Goal: Task Accomplishment & Management: Manage account settings

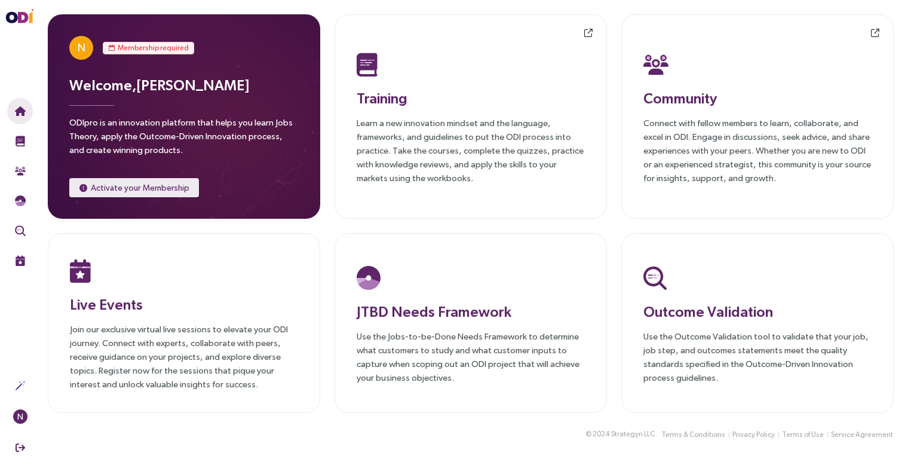
click at [131, 183] on span "Activate your Membership" at bounding box center [140, 187] width 99 height 13
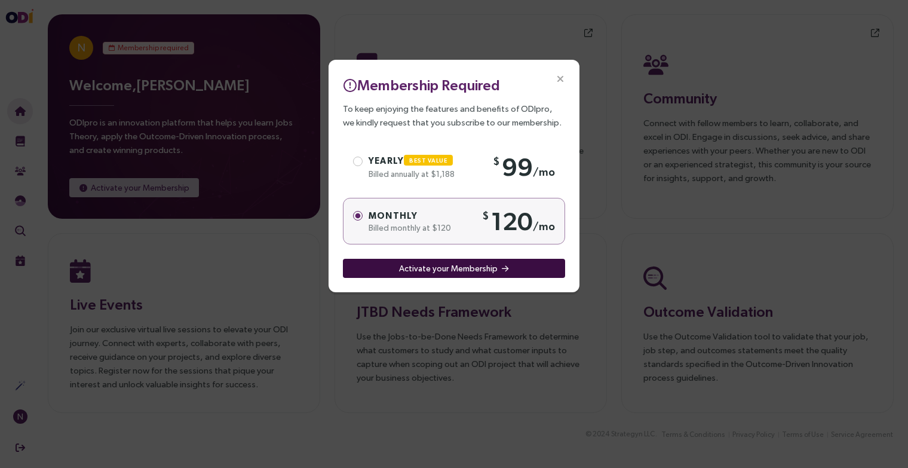
click at [453, 269] on span "Activate your Membership" at bounding box center [448, 268] width 99 height 13
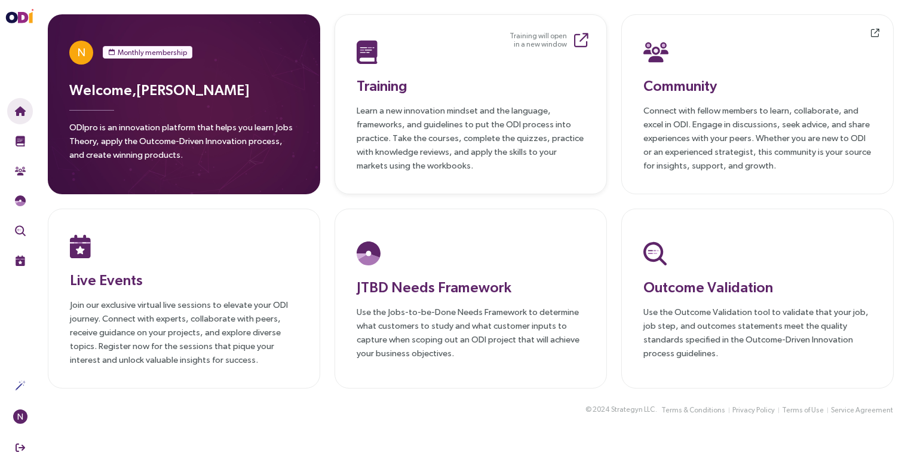
click at [370, 54] on img at bounding box center [367, 52] width 21 height 24
click at [424, 246] on div at bounding box center [471, 253] width 228 height 31
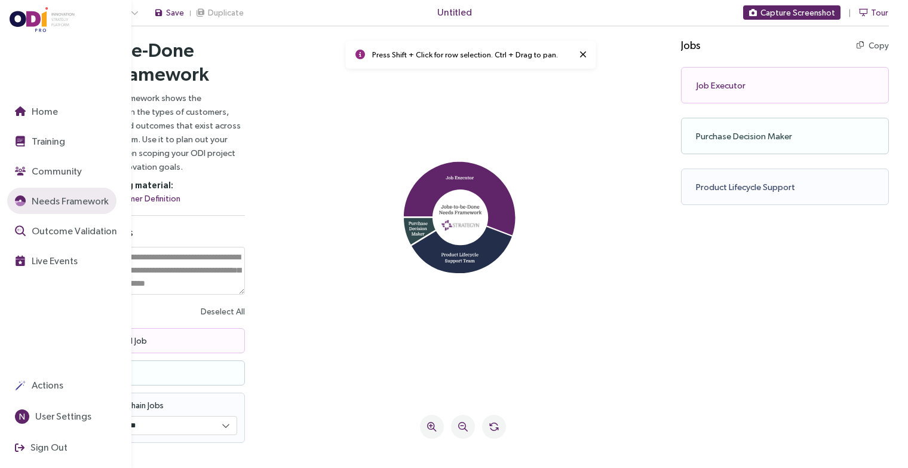
click at [29, 13] on img at bounding box center [43, 19] width 66 height 25
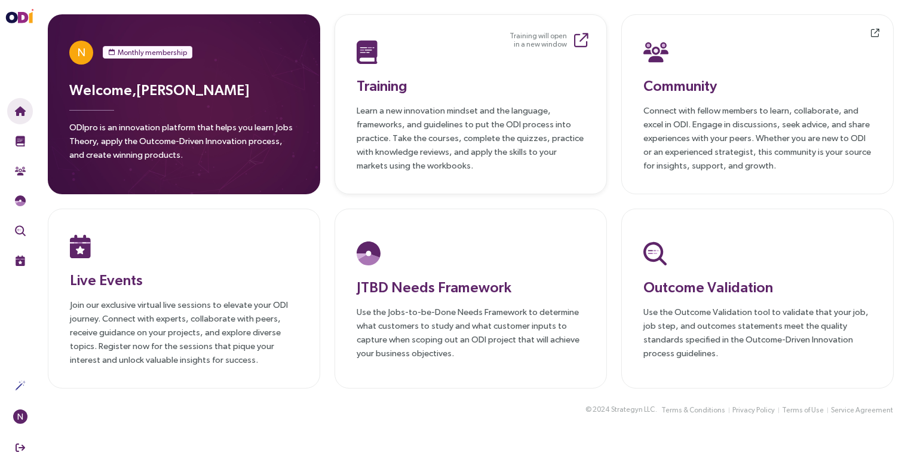
click at [535, 35] on small "Training will open in a new window" at bounding box center [538, 40] width 57 height 17
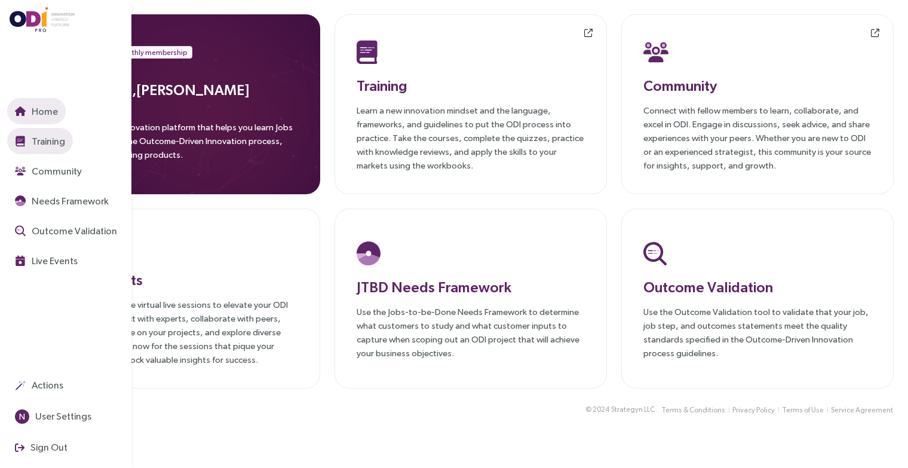
click at [19, 141] on img "button" at bounding box center [20, 141] width 11 height 11
click at [48, 140] on span "Training" at bounding box center [47, 141] width 36 height 15
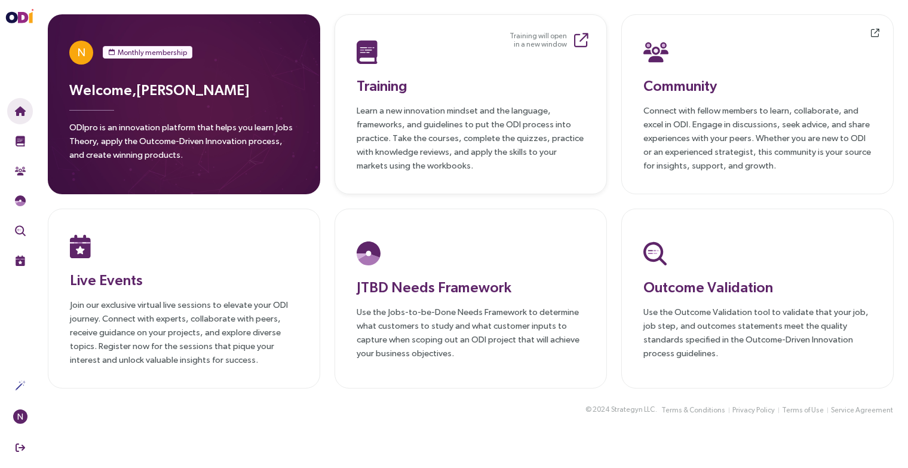
click at [380, 85] on h3 "Training" at bounding box center [471, 86] width 228 height 22
click at [578, 35] on icon at bounding box center [581, 40] width 14 height 14
